Goal: Use online tool/utility: Utilize a website feature to perform a specific function

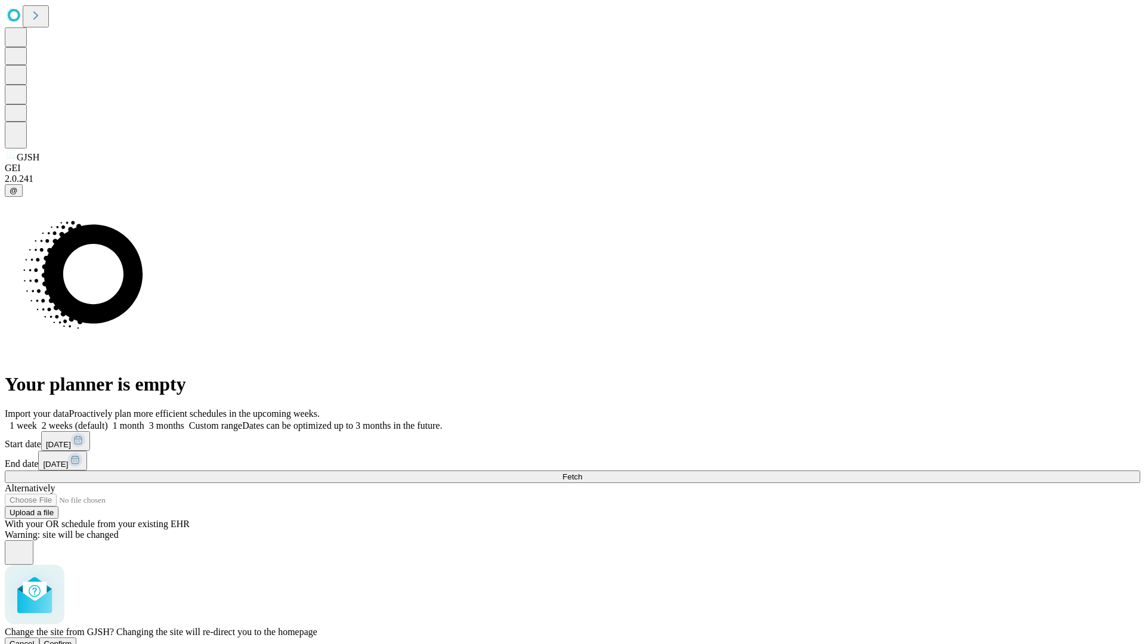
click at [72, 639] on span "Confirm" at bounding box center [58, 643] width 28 height 9
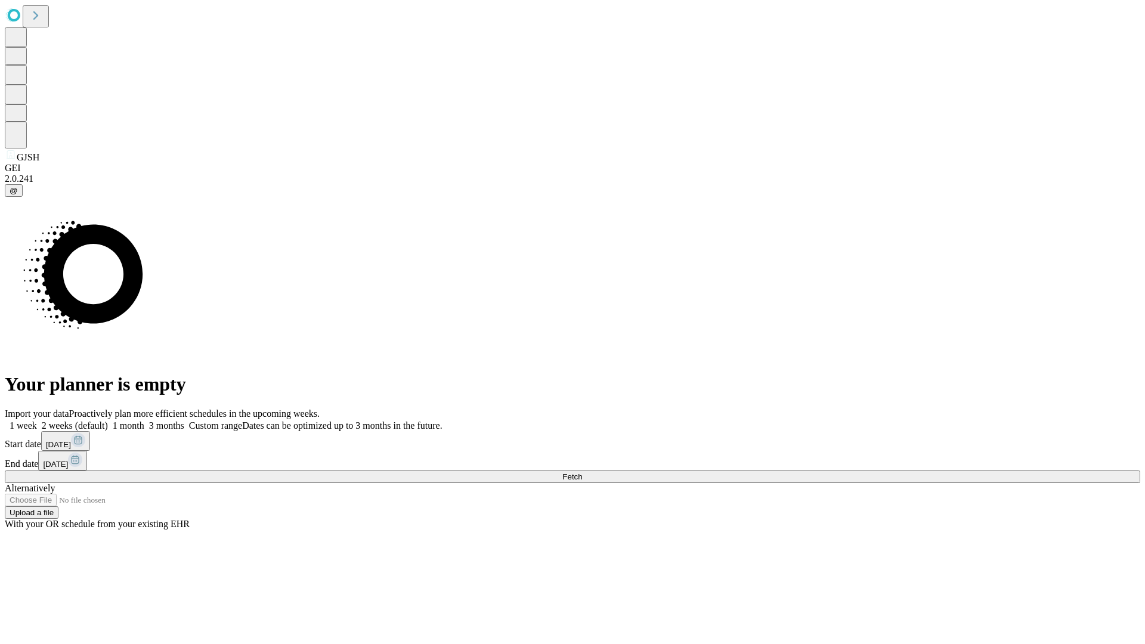
click at [37, 421] on label "1 week" at bounding box center [21, 426] width 32 height 10
click at [582, 472] on span "Fetch" at bounding box center [573, 476] width 20 height 9
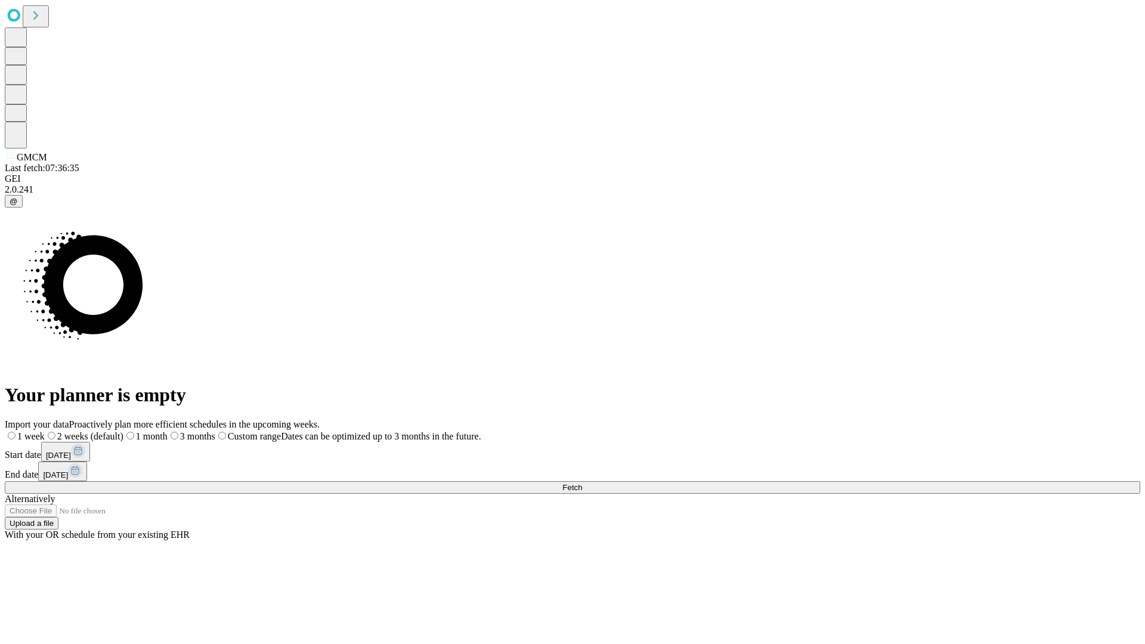
click at [582, 483] on span "Fetch" at bounding box center [573, 487] width 20 height 9
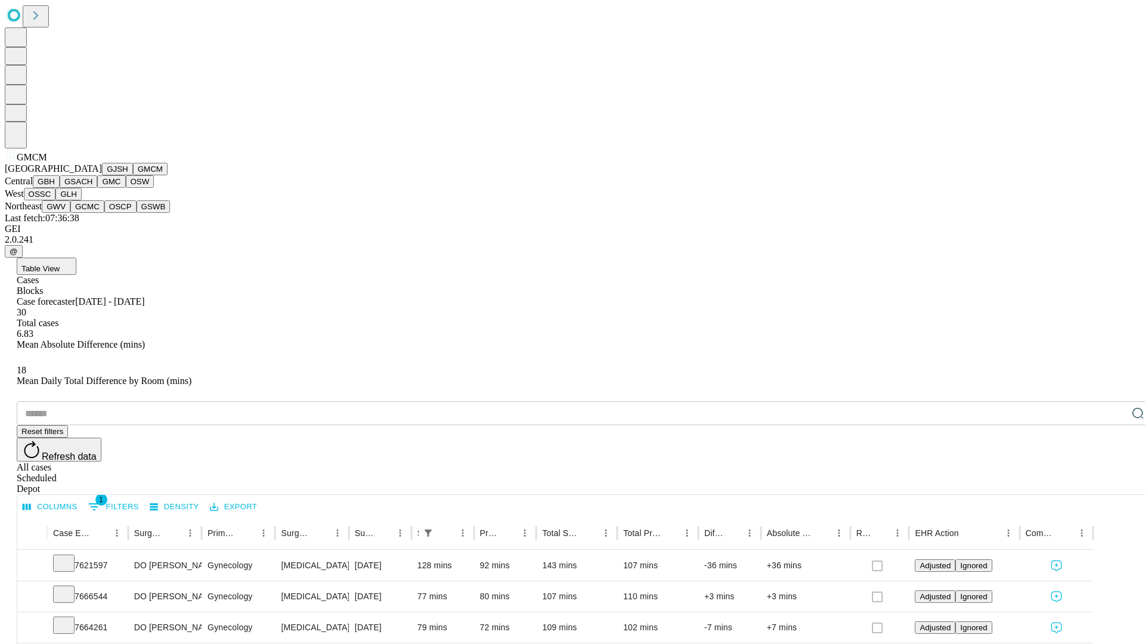
click at [60, 188] on button "GBH" at bounding box center [46, 181] width 27 height 13
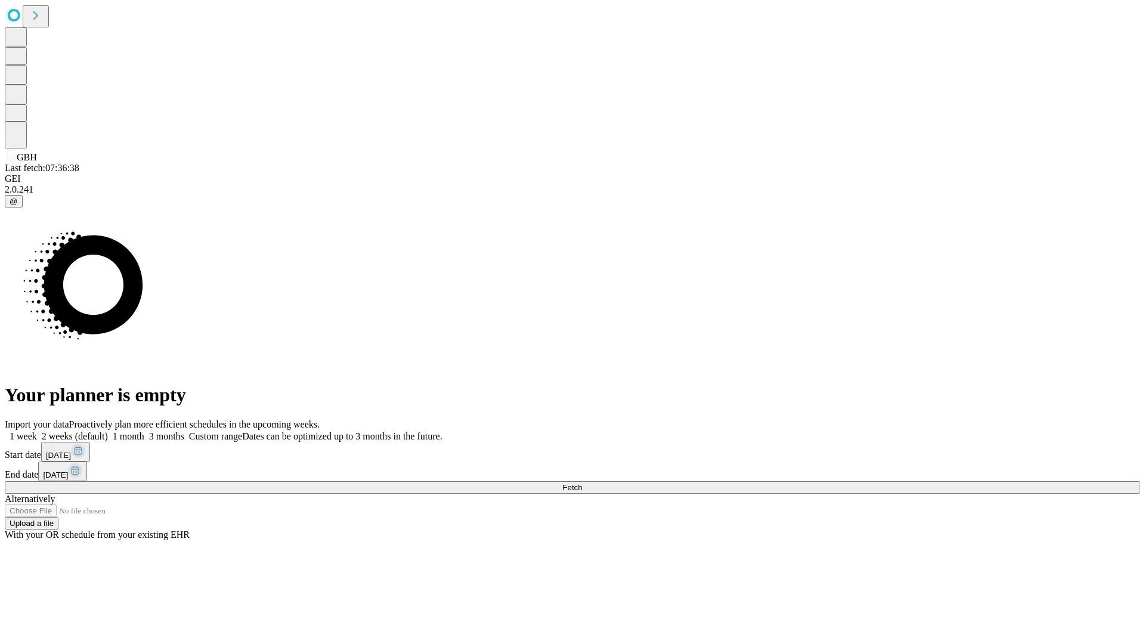
click at [37, 431] on label "1 week" at bounding box center [21, 436] width 32 height 10
click at [582, 483] on span "Fetch" at bounding box center [573, 487] width 20 height 9
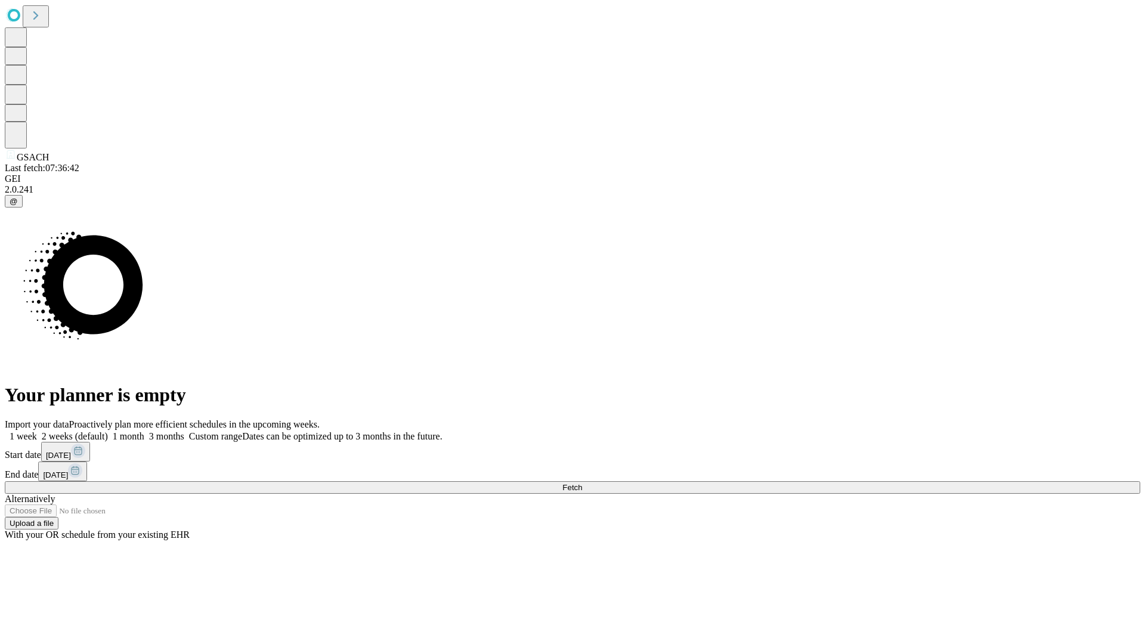
click at [37, 431] on label "1 week" at bounding box center [21, 436] width 32 height 10
click at [582, 483] on span "Fetch" at bounding box center [573, 487] width 20 height 9
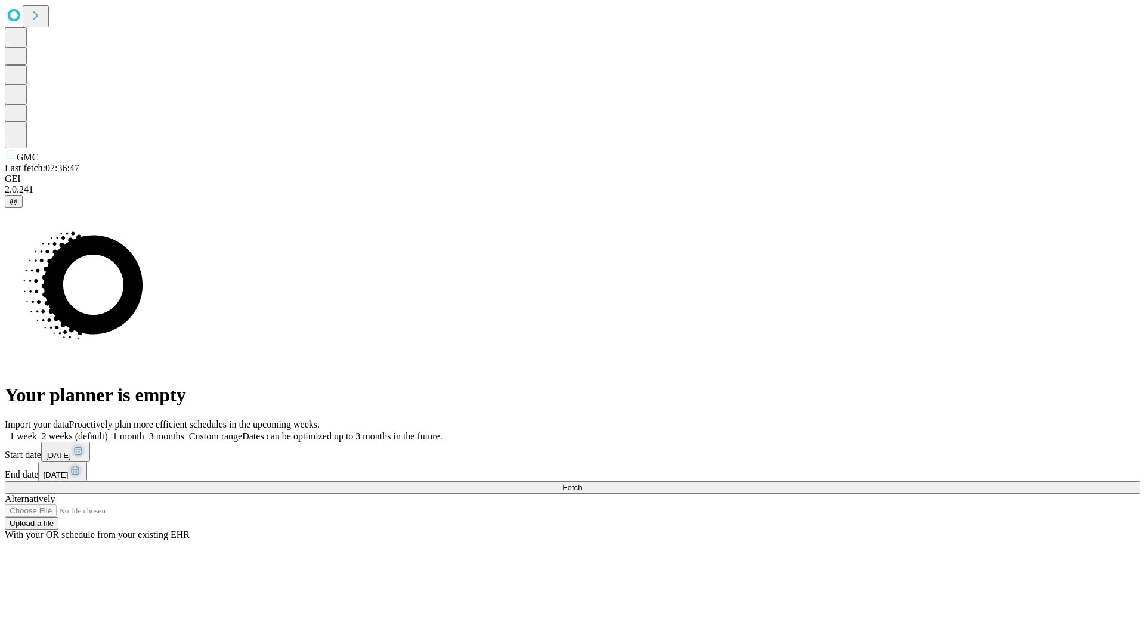
click at [37, 431] on label "1 week" at bounding box center [21, 436] width 32 height 10
click at [582, 483] on span "Fetch" at bounding box center [573, 487] width 20 height 9
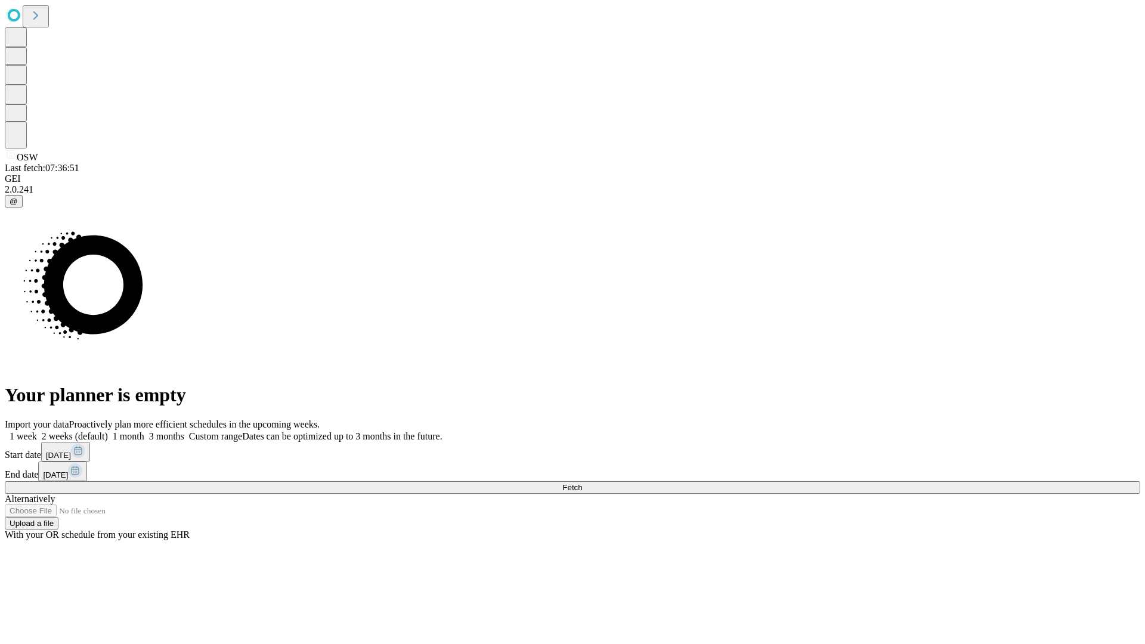
click at [37, 431] on label "1 week" at bounding box center [21, 436] width 32 height 10
click at [582, 483] on span "Fetch" at bounding box center [573, 487] width 20 height 9
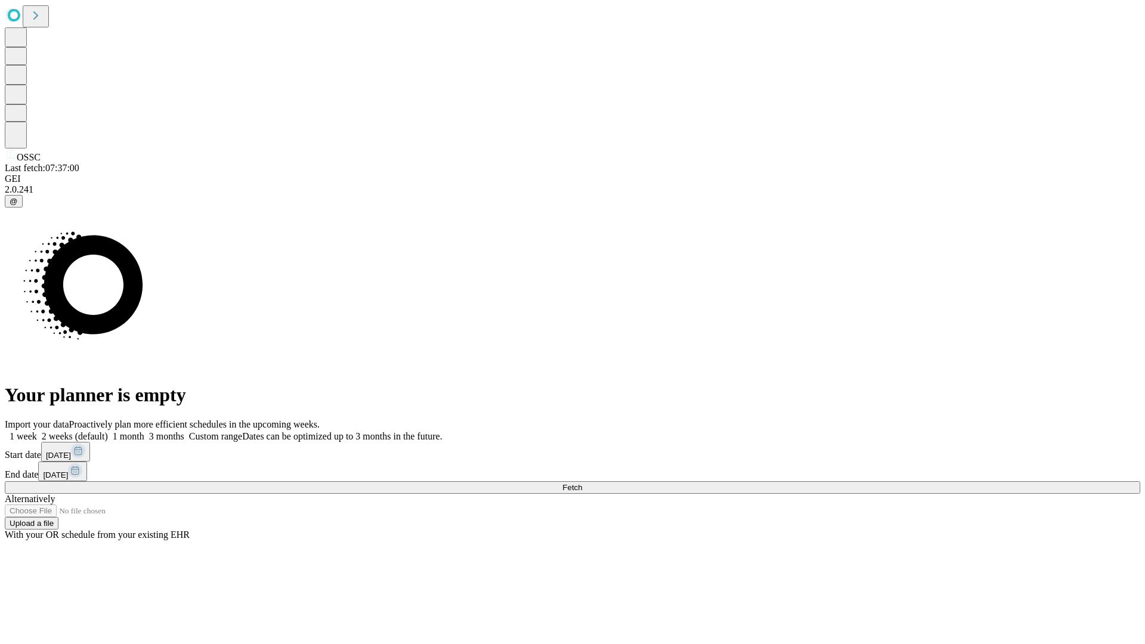
click at [37, 431] on label "1 week" at bounding box center [21, 436] width 32 height 10
click at [582, 483] on span "Fetch" at bounding box center [573, 487] width 20 height 9
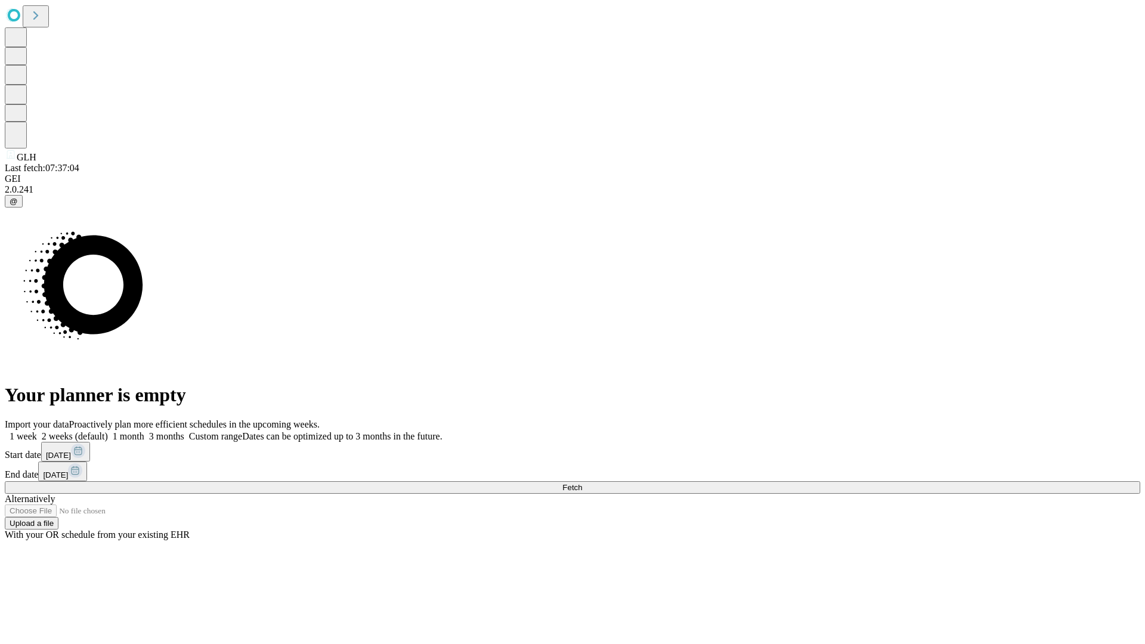
click at [37, 431] on label "1 week" at bounding box center [21, 436] width 32 height 10
click at [582, 483] on span "Fetch" at bounding box center [573, 487] width 20 height 9
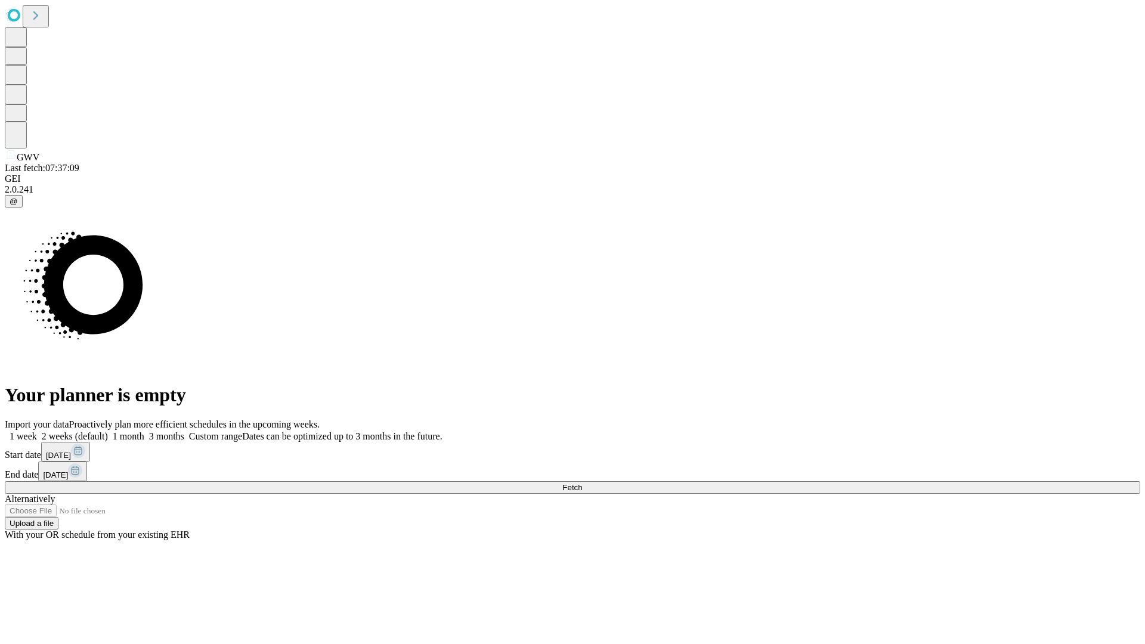
click at [37, 431] on label "1 week" at bounding box center [21, 436] width 32 height 10
click at [582, 483] on span "Fetch" at bounding box center [573, 487] width 20 height 9
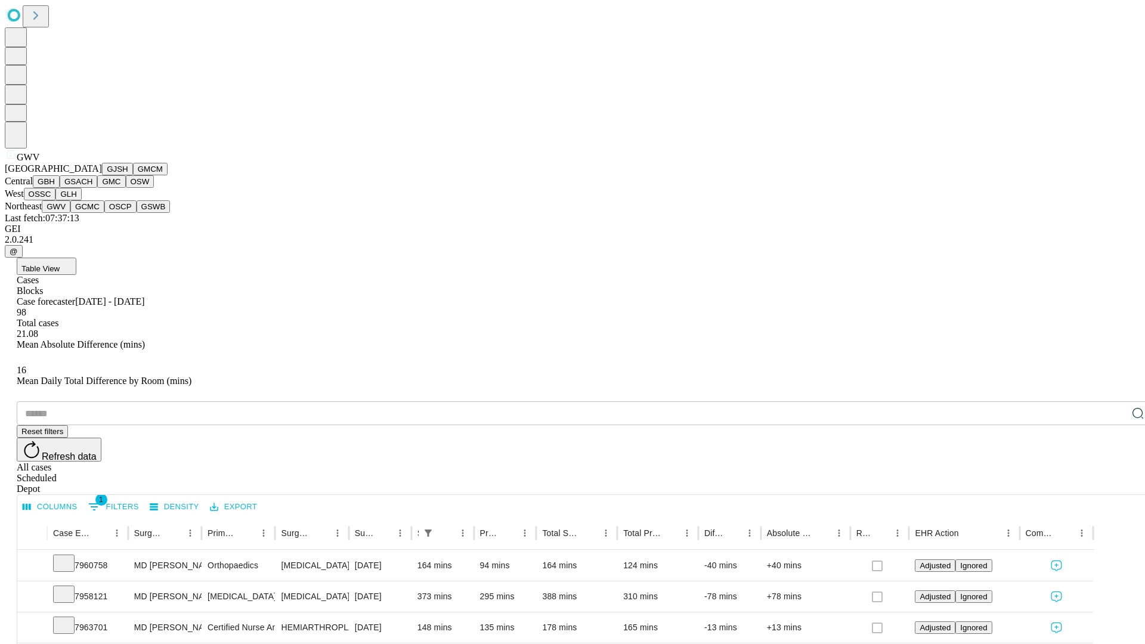
click at [92, 213] on button "GCMC" at bounding box center [87, 206] width 34 height 13
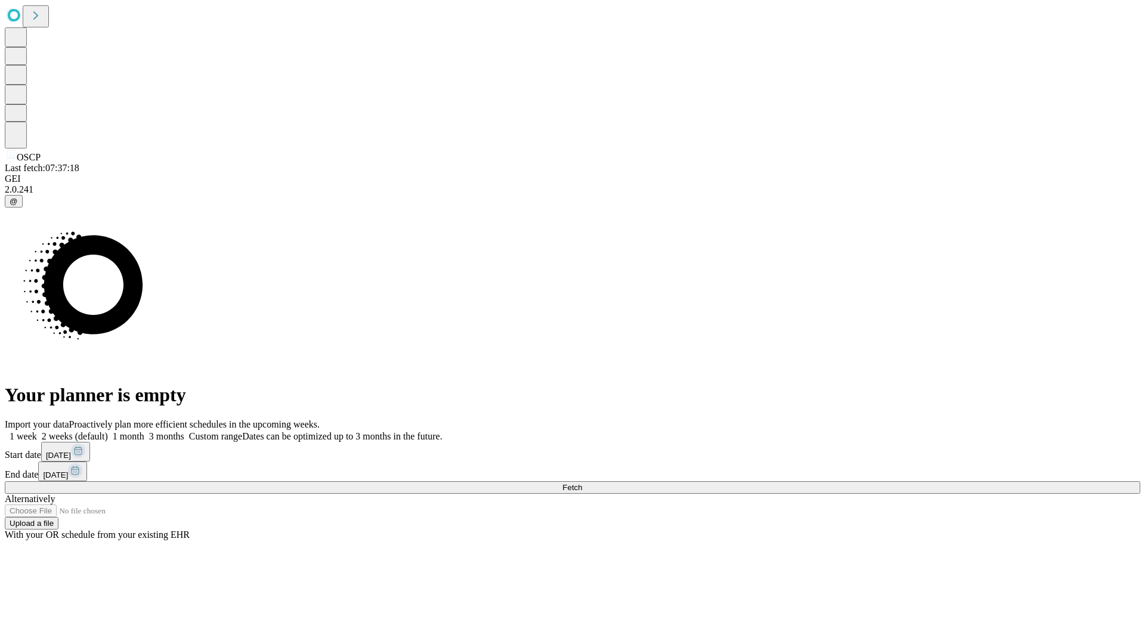
click at [37, 431] on label "1 week" at bounding box center [21, 436] width 32 height 10
click at [582, 483] on span "Fetch" at bounding box center [573, 487] width 20 height 9
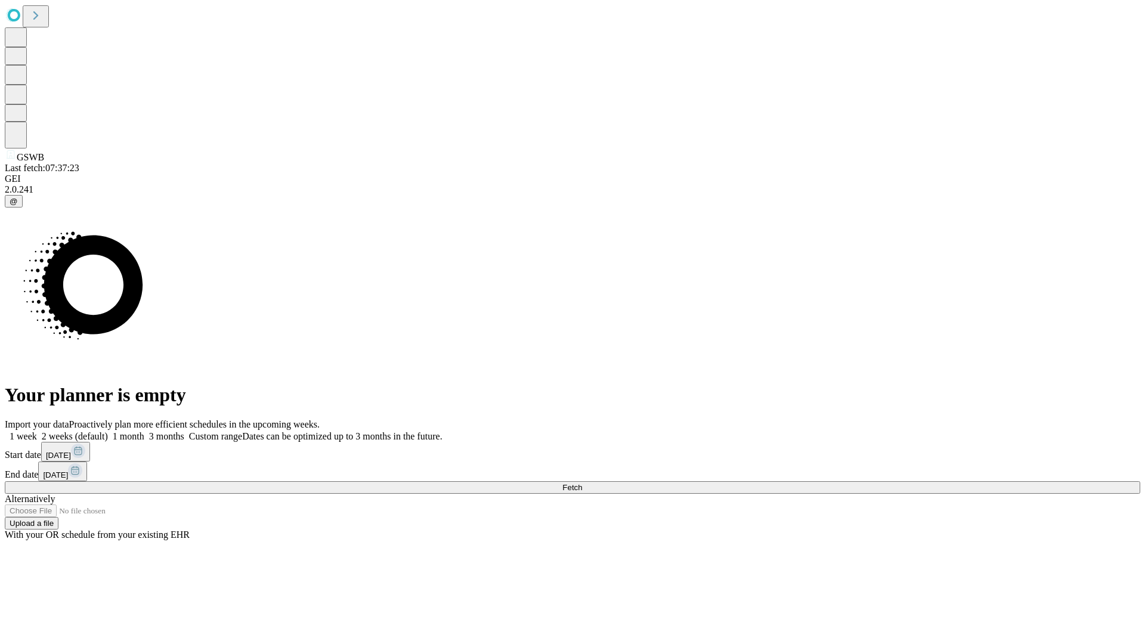
click at [37, 431] on label "1 week" at bounding box center [21, 436] width 32 height 10
click at [582, 483] on span "Fetch" at bounding box center [573, 487] width 20 height 9
